Goal: Information Seeking & Learning: Compare options

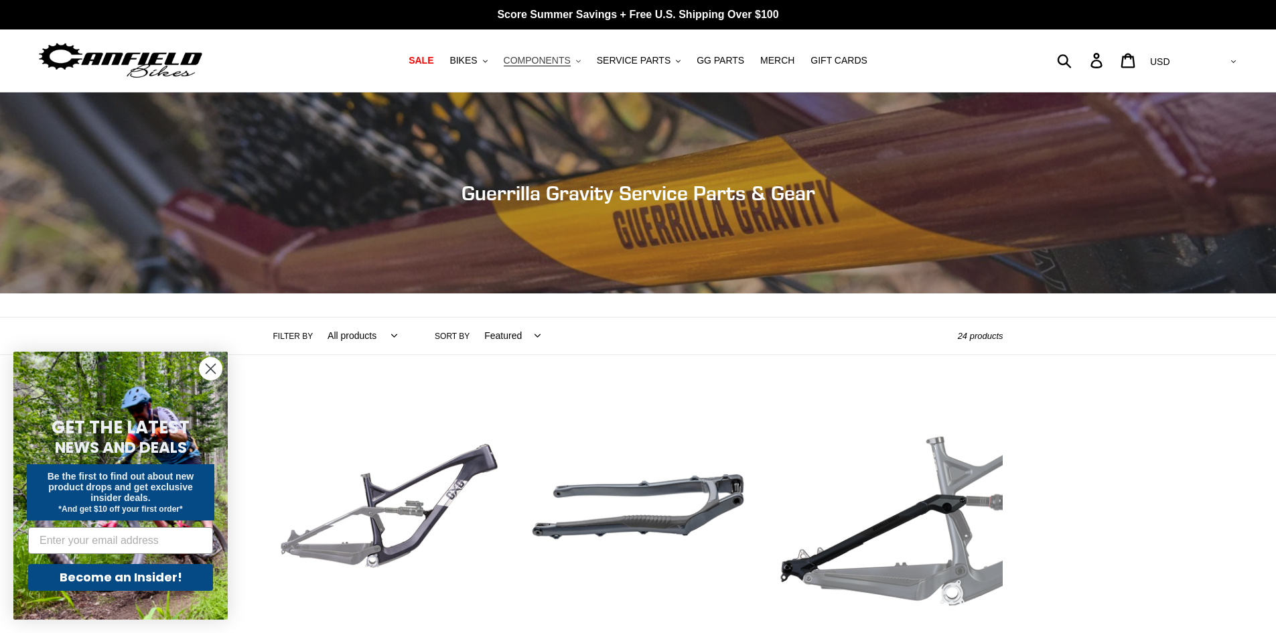
click at [570, 64] on span "COMPONENTS" at bounding box center [537, 60] width 67 height 11
click at [570, 69] on button "COMPONENTS .cls-1{fill:#231f20}" at bounding box center [542, 61] width 90 height 18
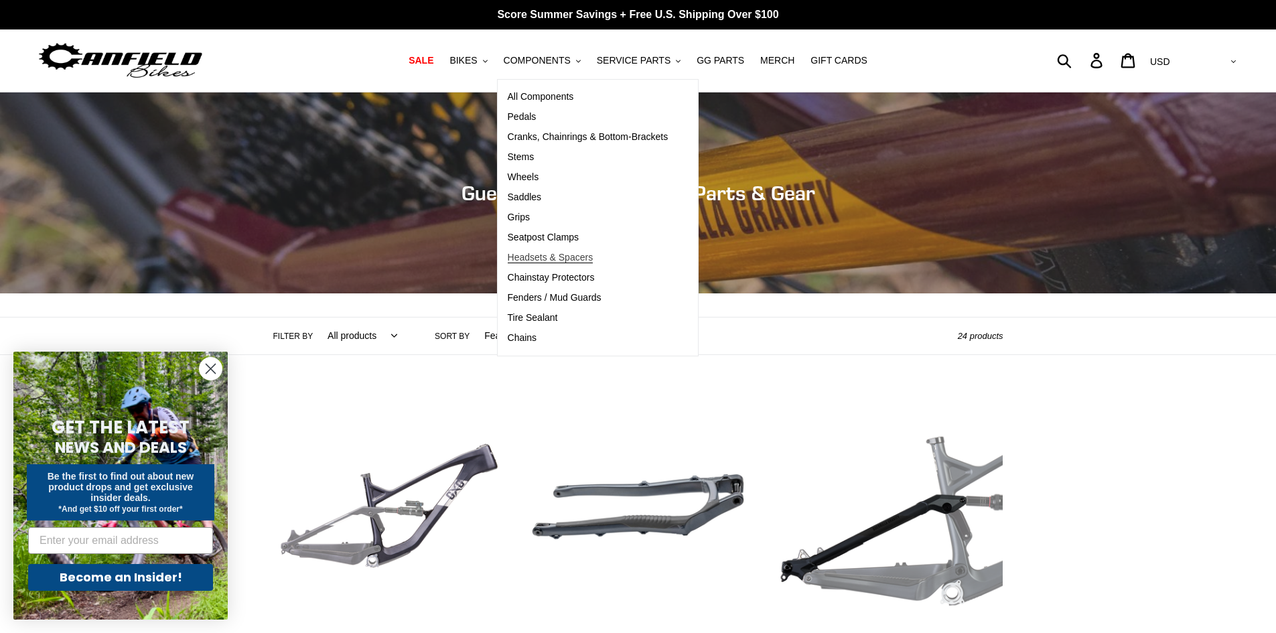
click at [584, 262] on span "Headsets & Spacers" at bounding box center [551, 257] width 86 height 11
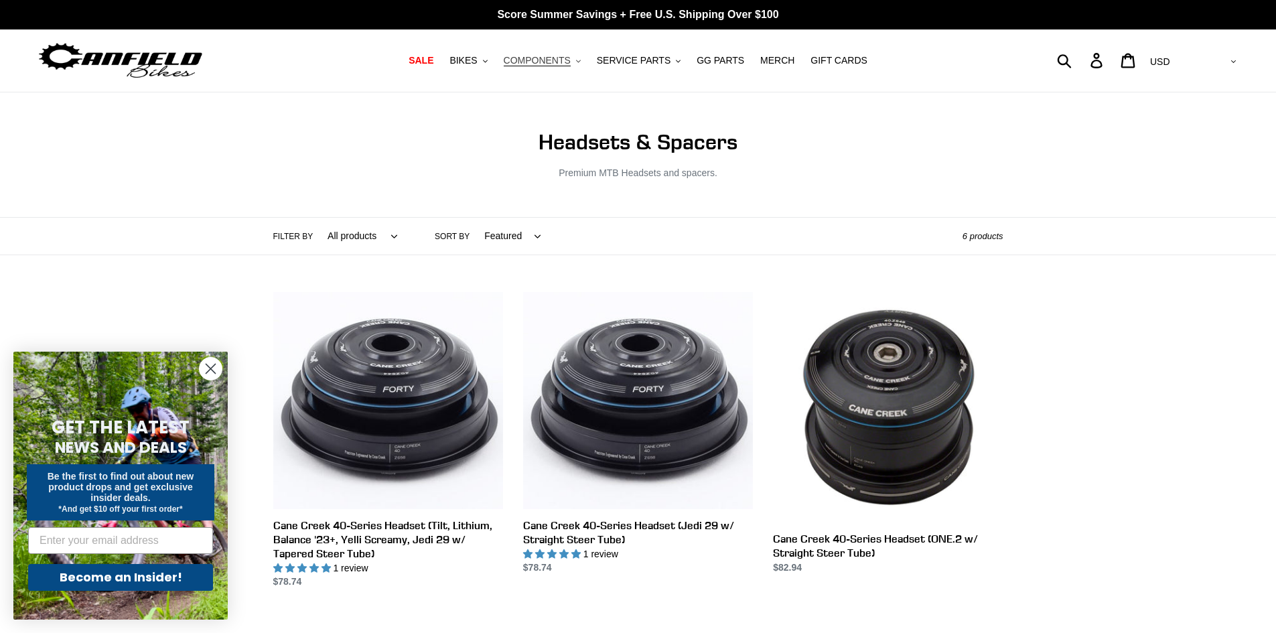
click at [570, 61] on span "COMPONENTS" at bounding box center [537, 60] width 67 height 11
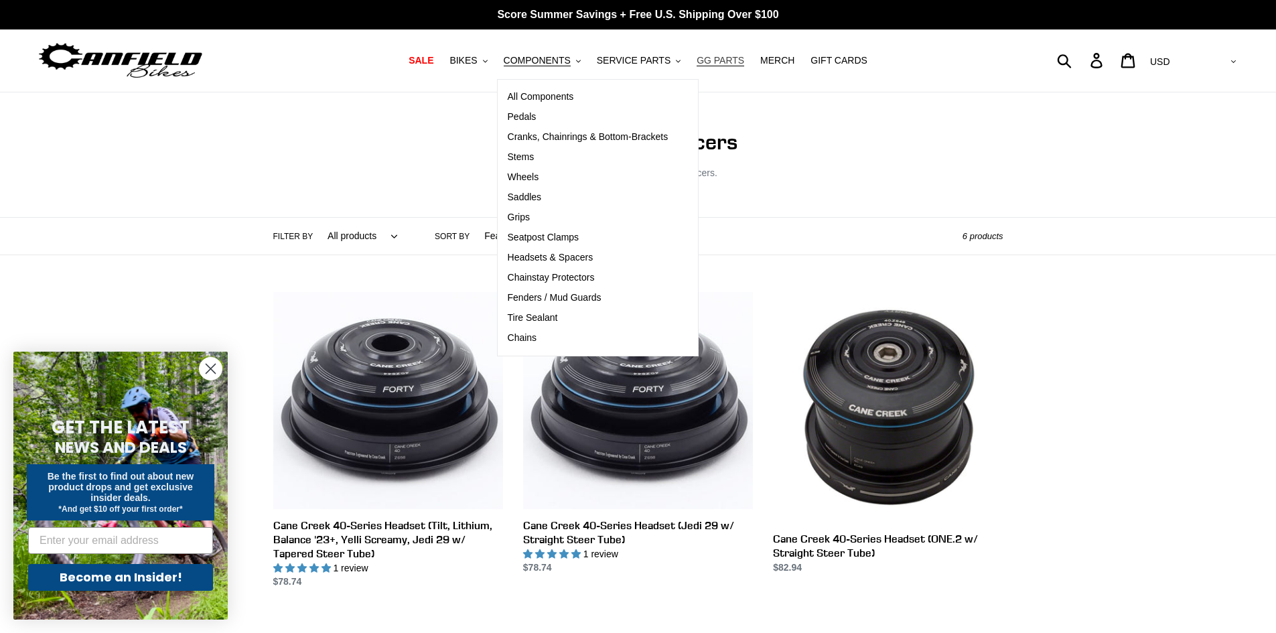
click at [720, 57] on span "GG PARTS" at bounding box center [720, 60] width 48 height 11
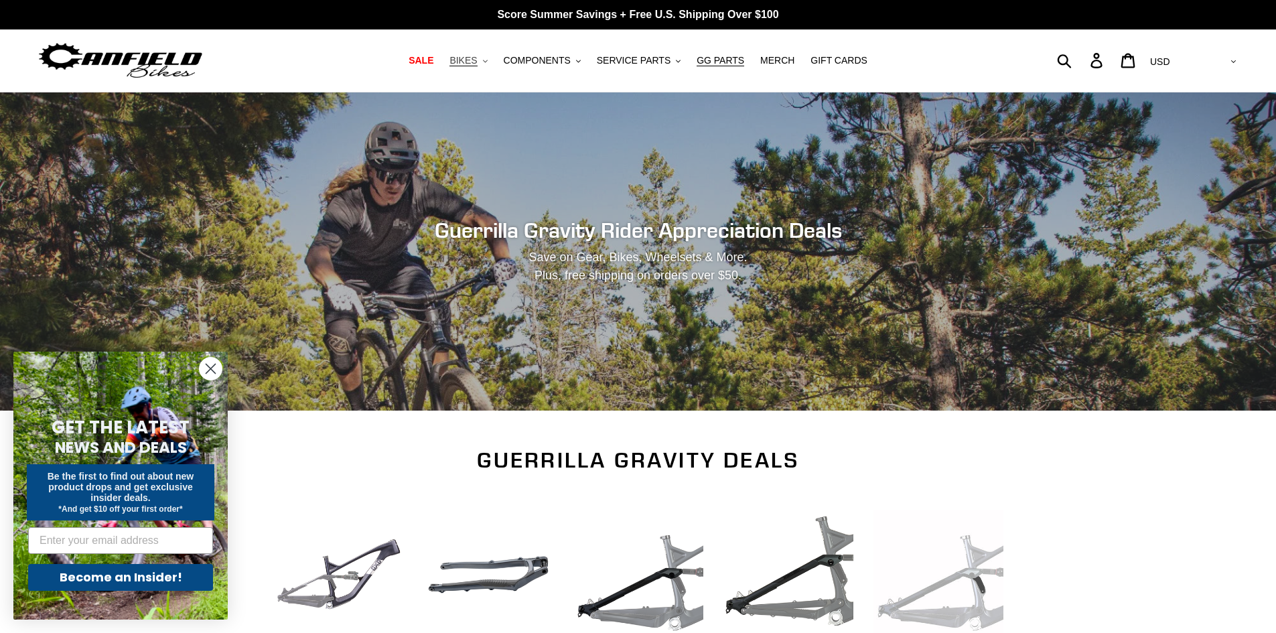
click at [477, 58] on span "BIKES" at bounding box center [462, 60] width 27 height 11
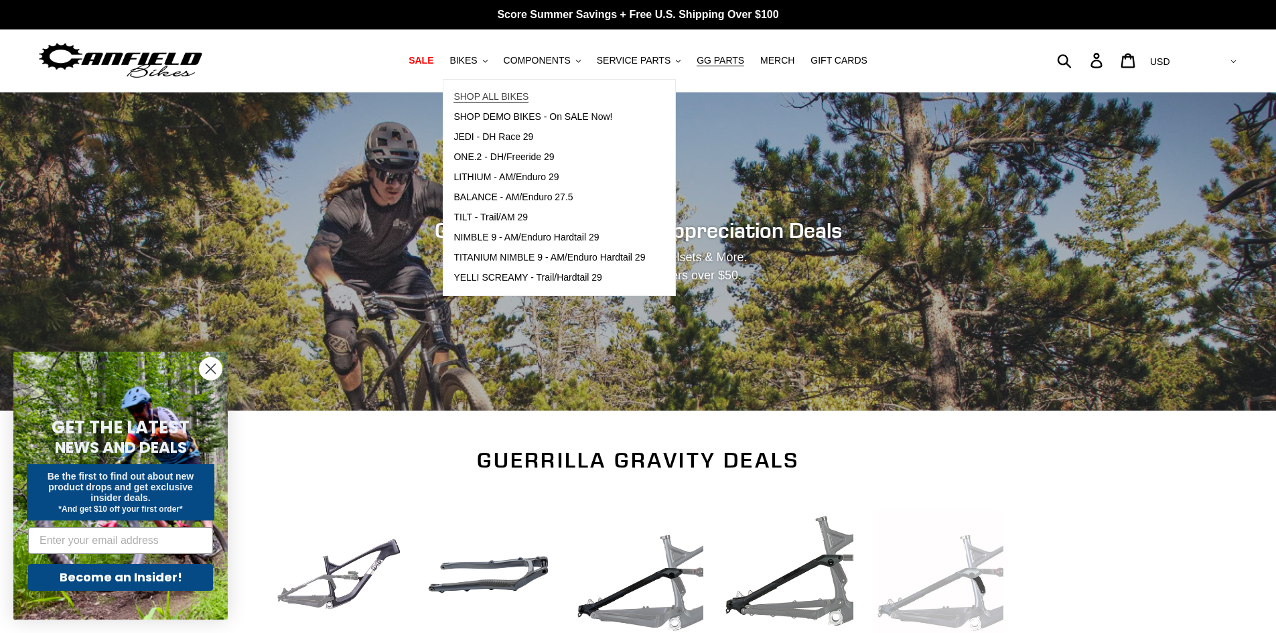
click at [513, 91] on span "SHOP ALL BIKES" at bounding box center [490, 96] width 75 height 11
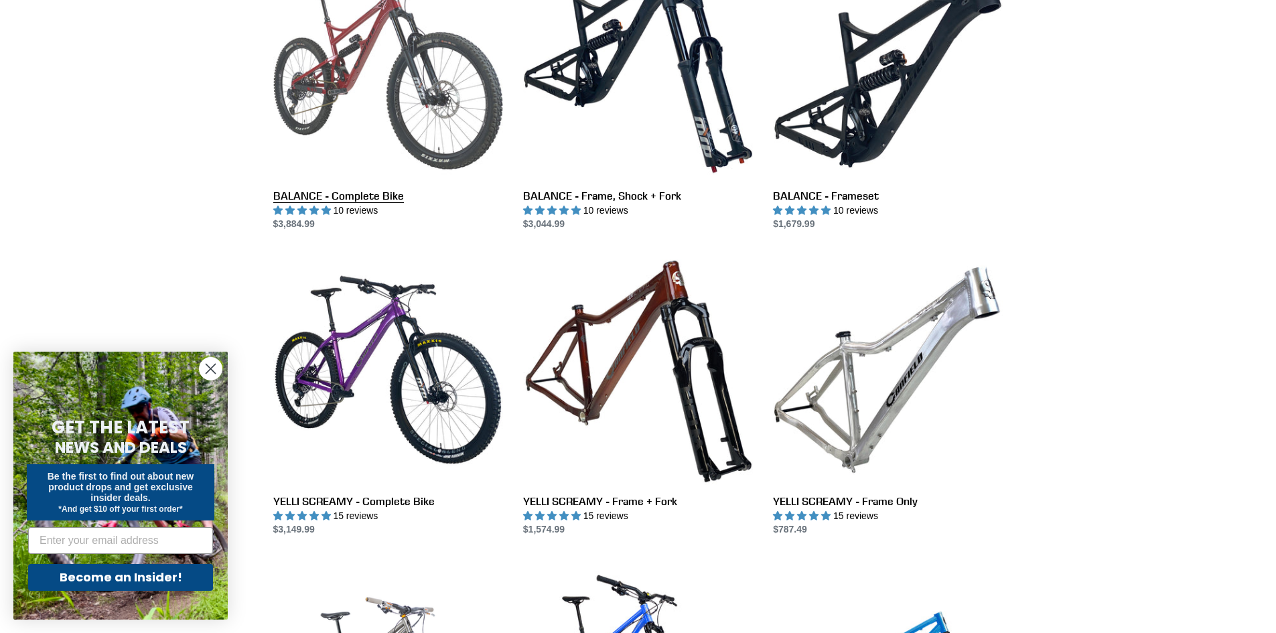
scroll to position [804, 0]
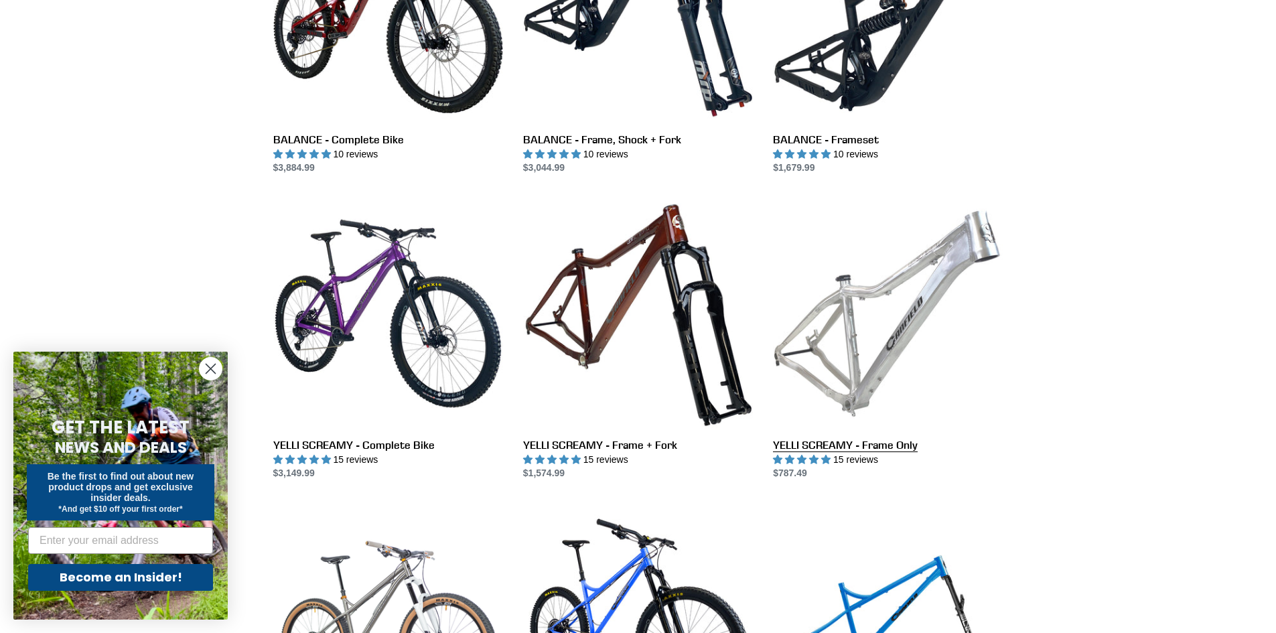
click at [863, 305] on link "YELLI SCREAMY - Frame Only" at bounding box center [888, 339] width 230 height 282
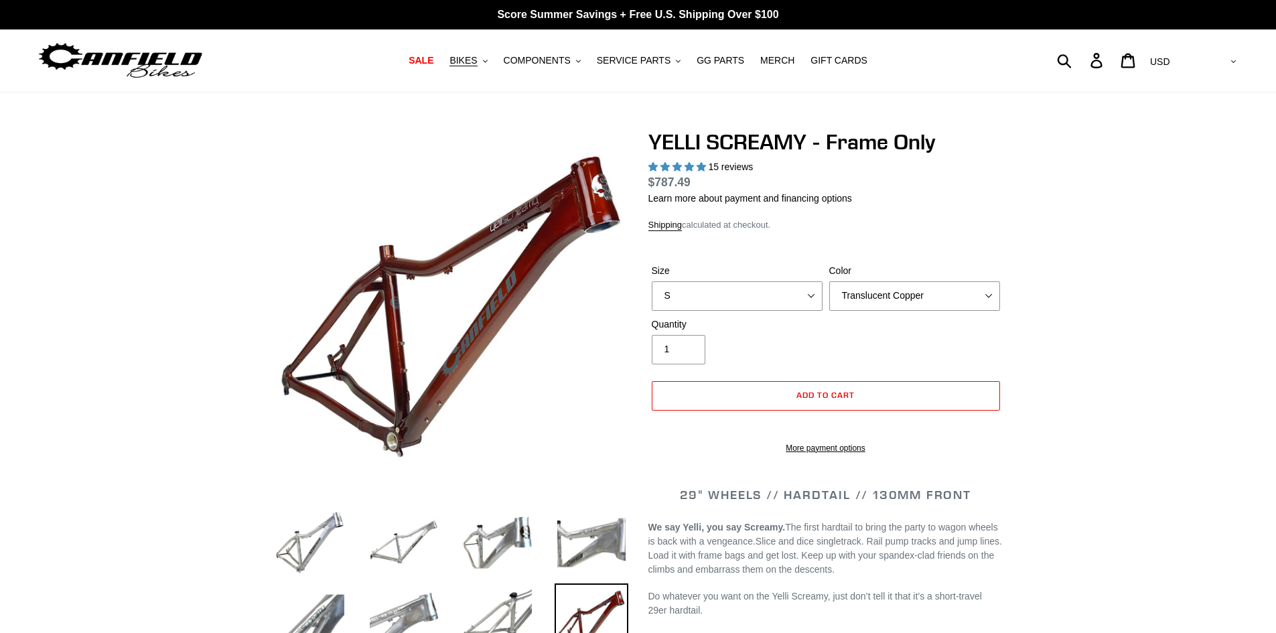
select select "highest-rating"
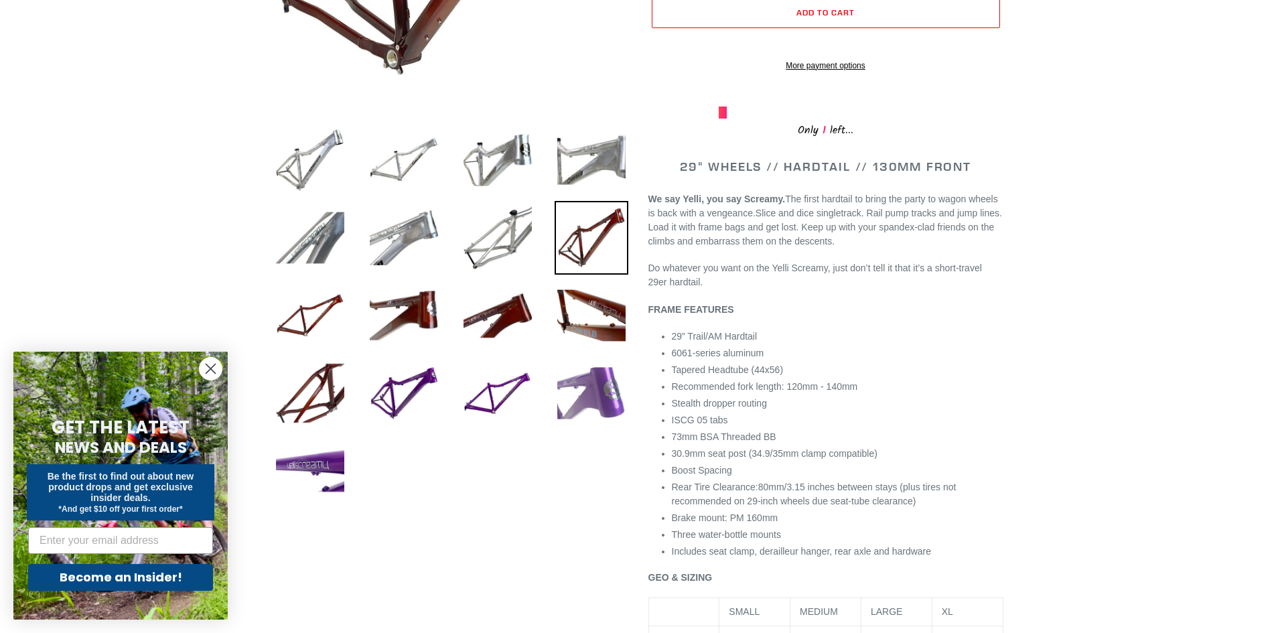
scroll to position [402, 0]
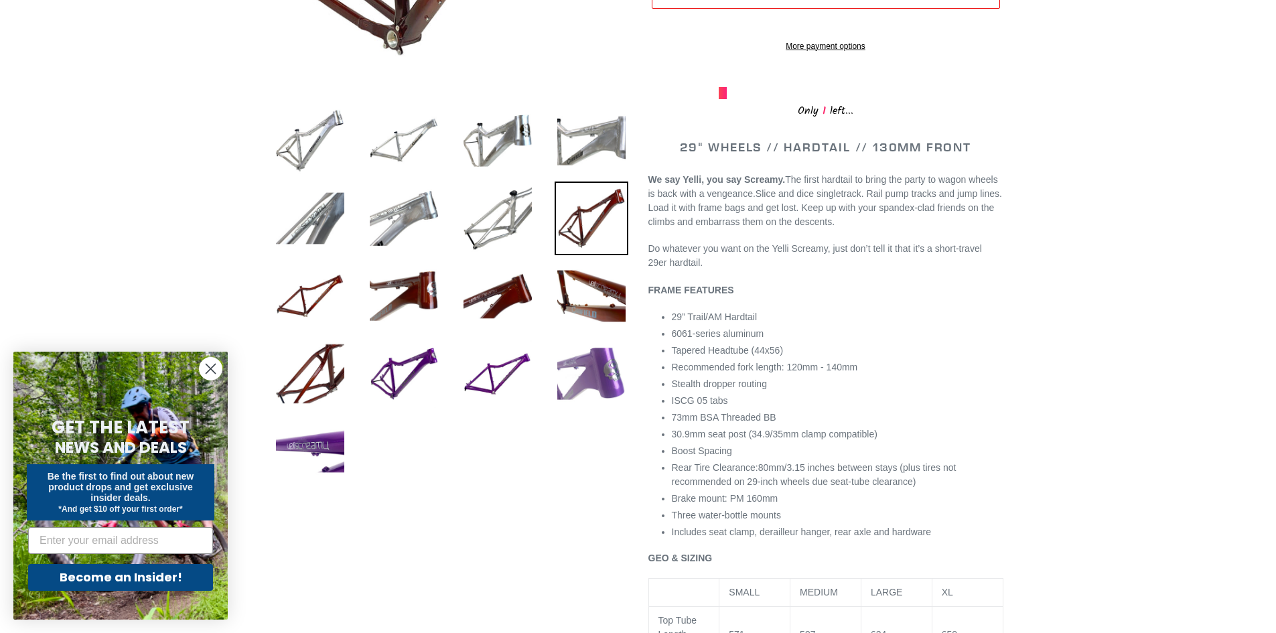
click at [608, 385] on img at bounding box center [591, 374] width 74 height 74
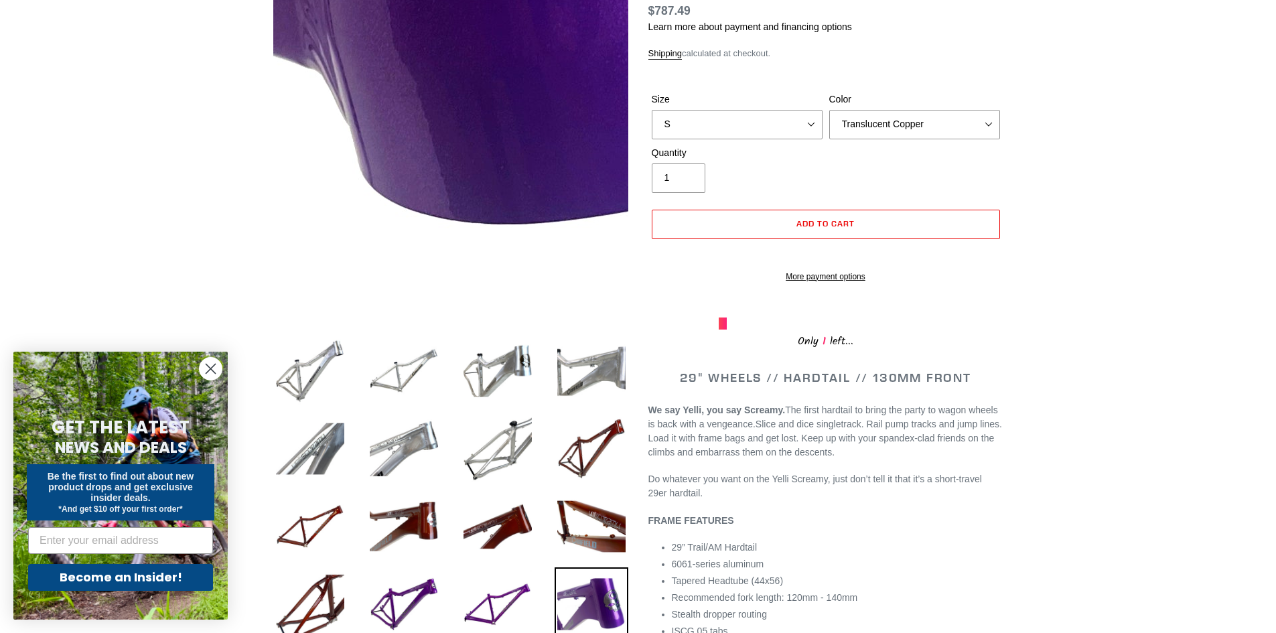
scroll to position [134, 0]
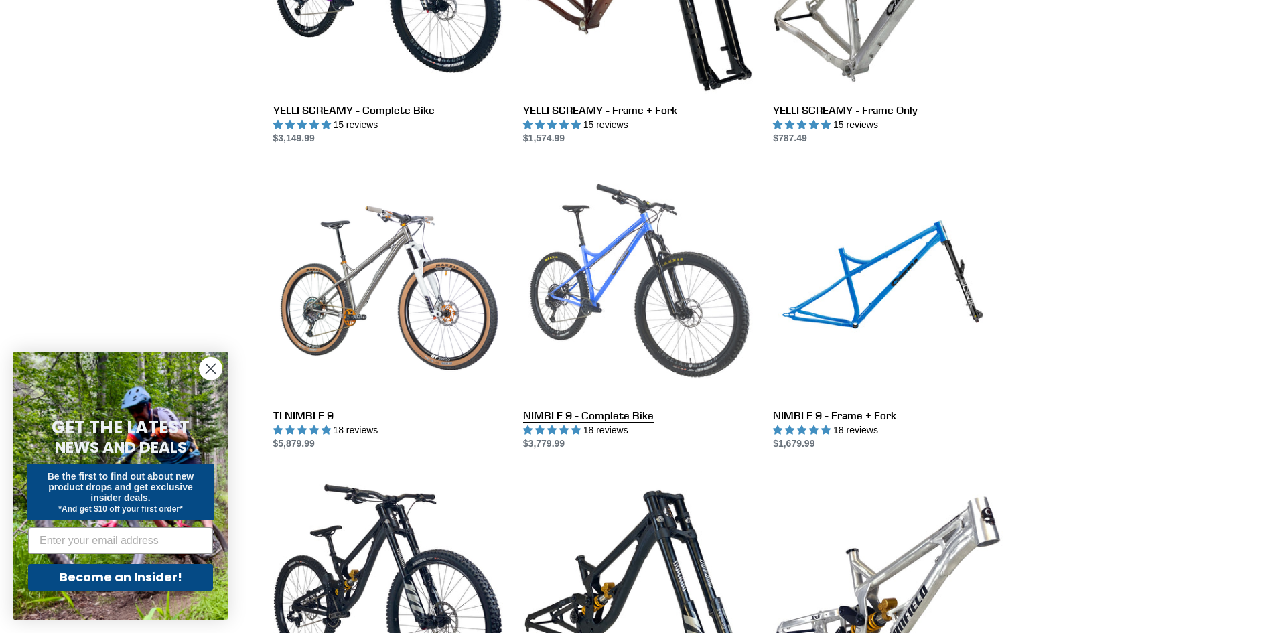
scroll to position [1272, 0]
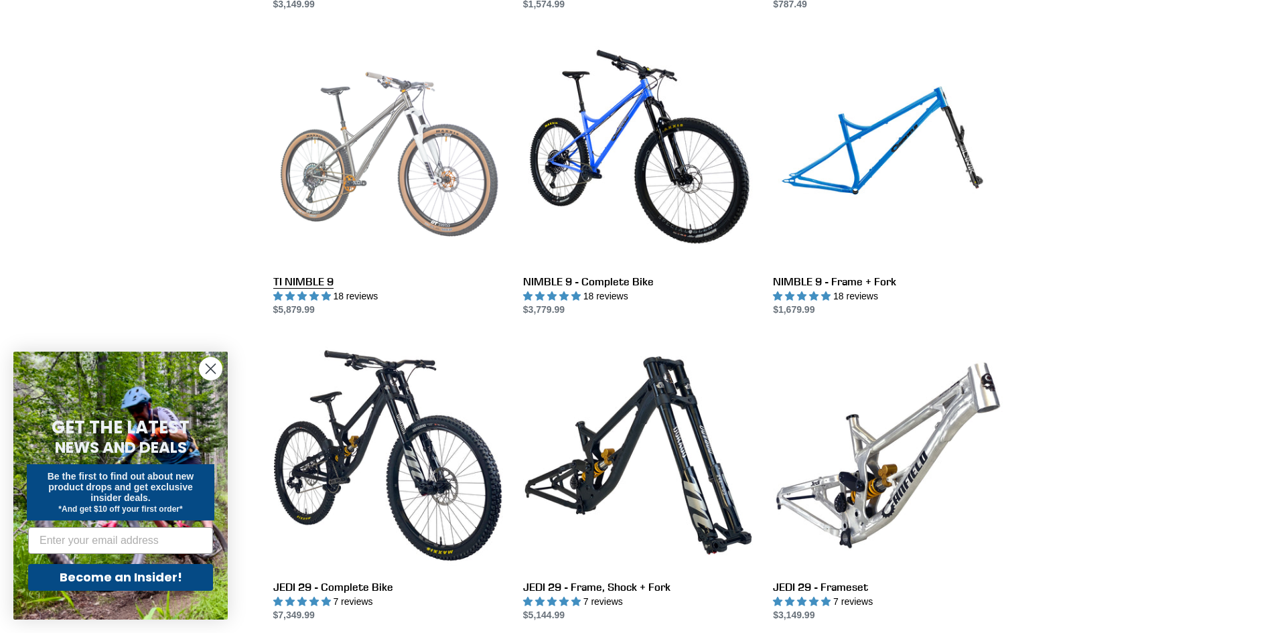
click at [416, 133] on link "TI NIMBLE 9" at bounding box center [388, 176] width 230 height 282
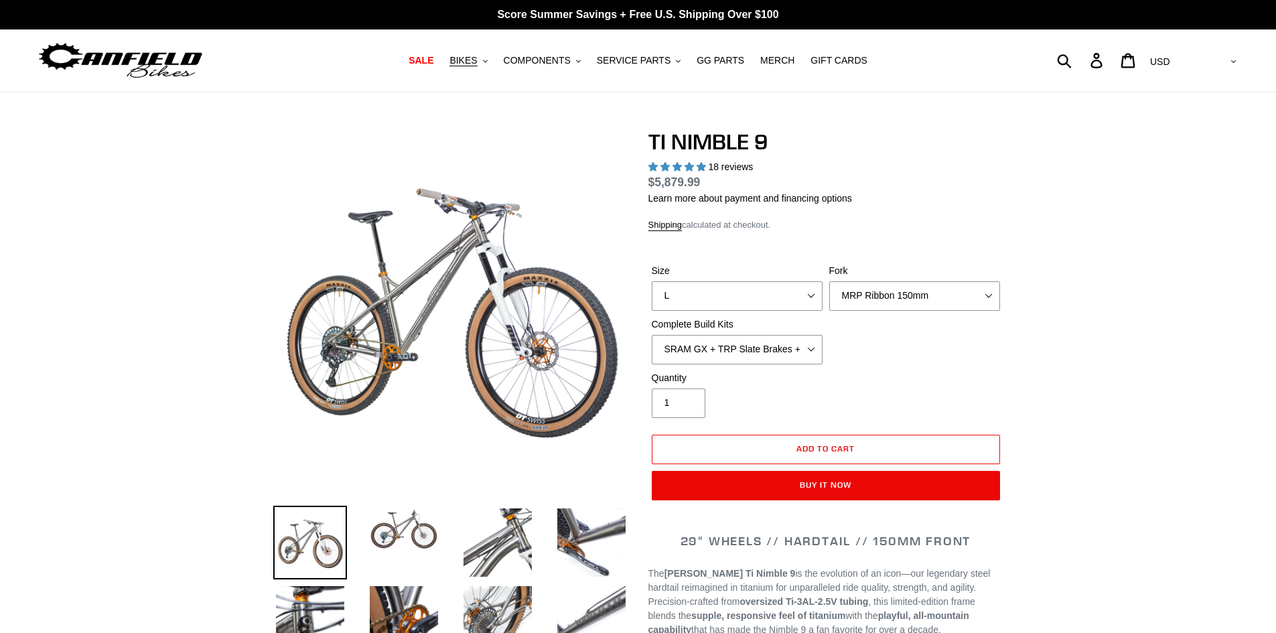
select select "highest-rating"
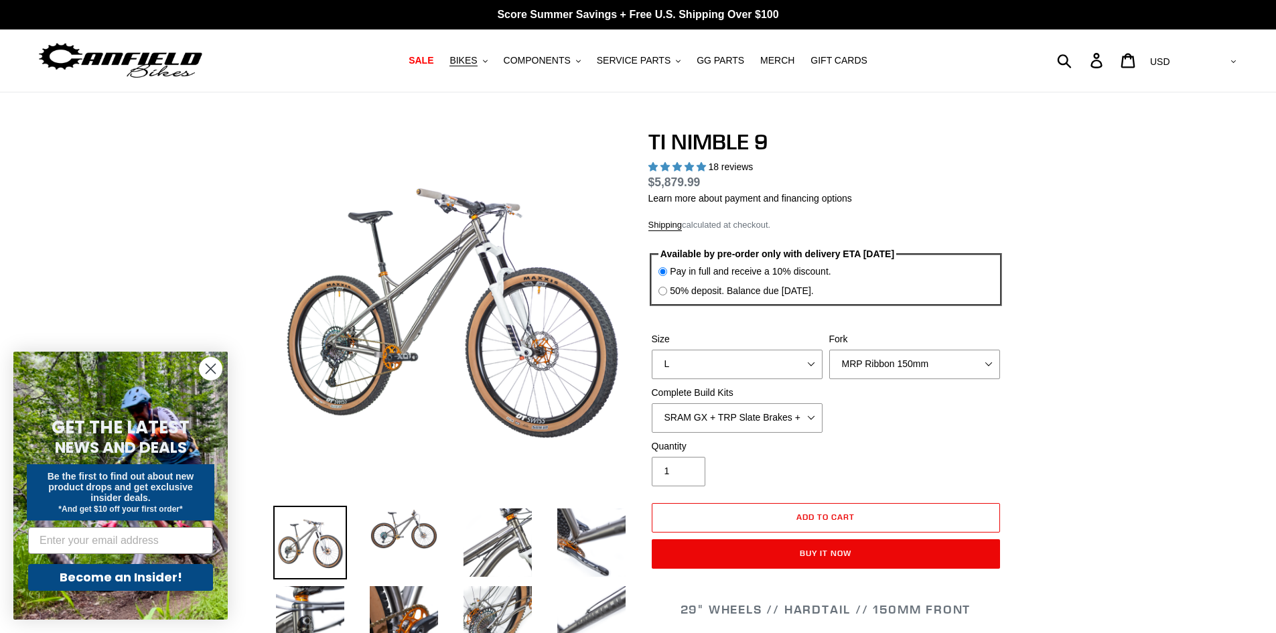
click at [483, 233] on img at bounding box center [405, 395] width 804 height 804
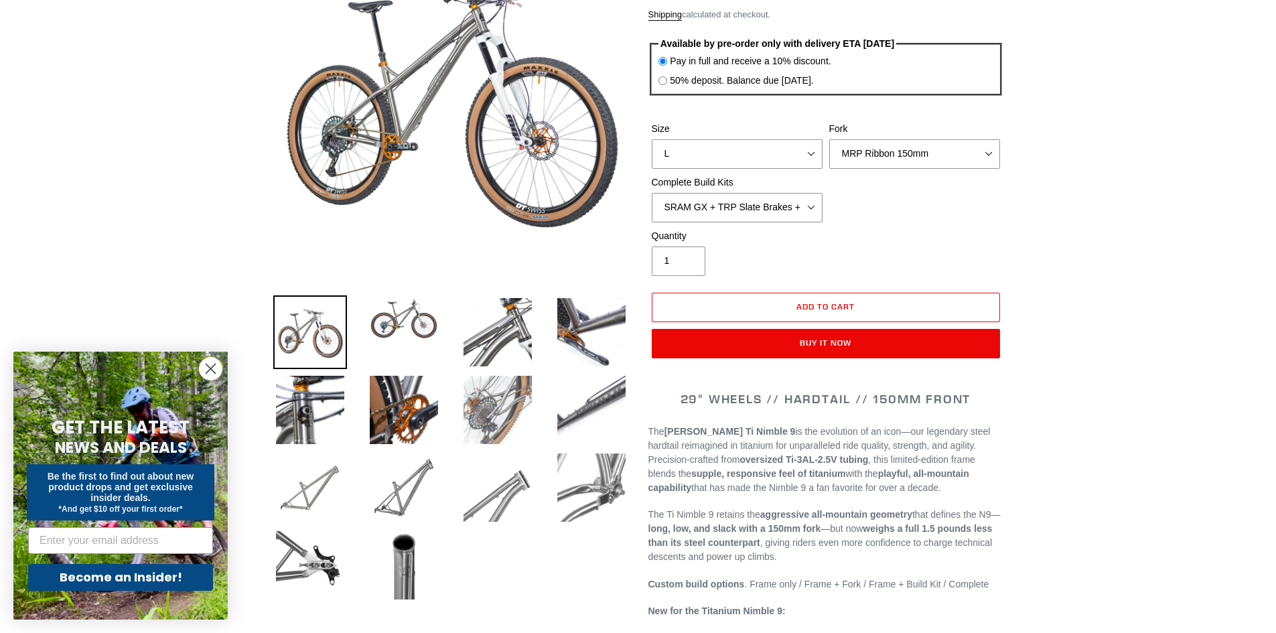
scroll to position [268, 0]
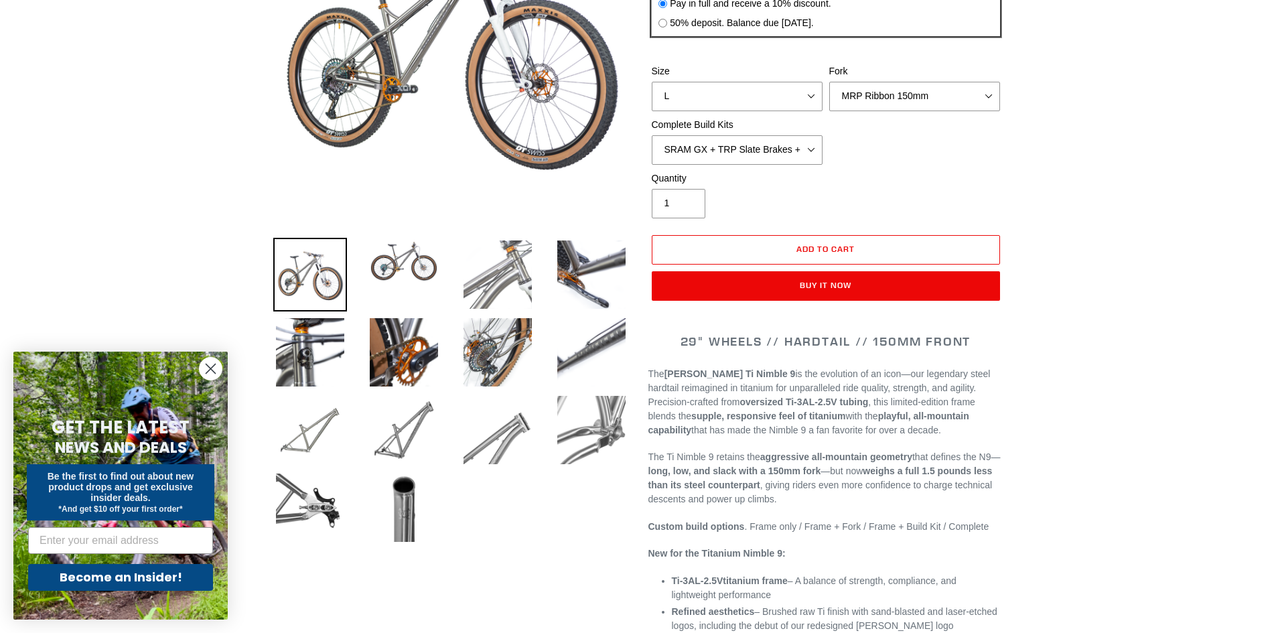
click at [517, 252] on img at bounding box center [498, 275] width 74 height 74
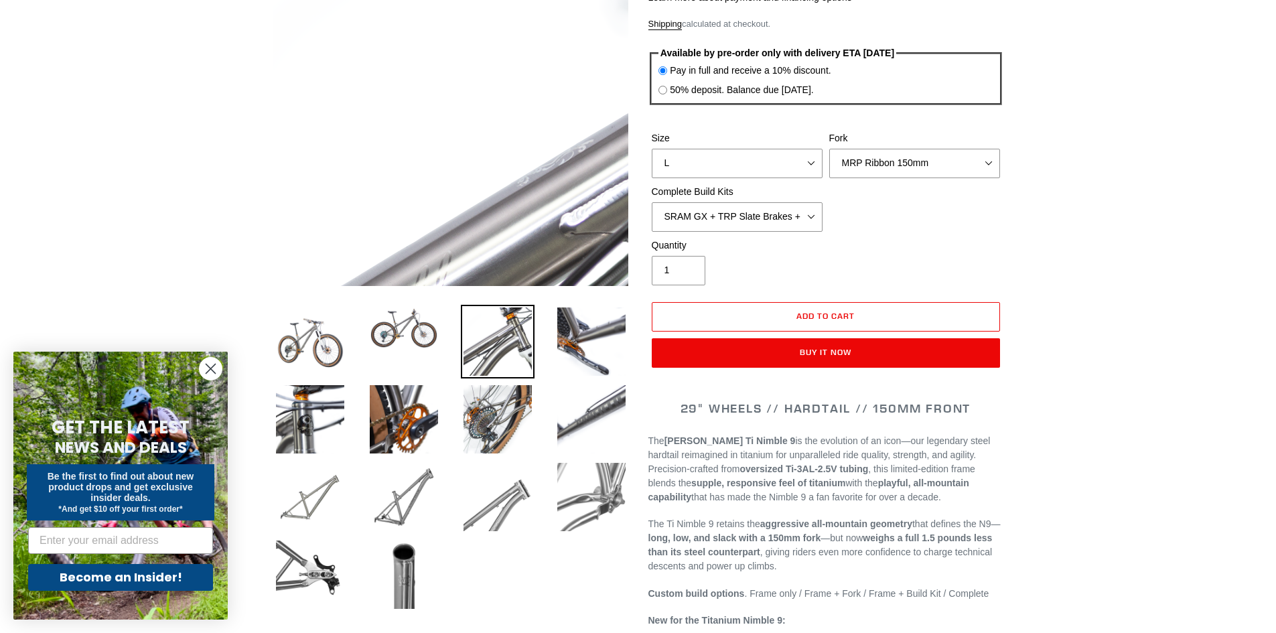
scroll to position [0, 0]
